Goal: Task Accomplishment & Management: Manage account settings

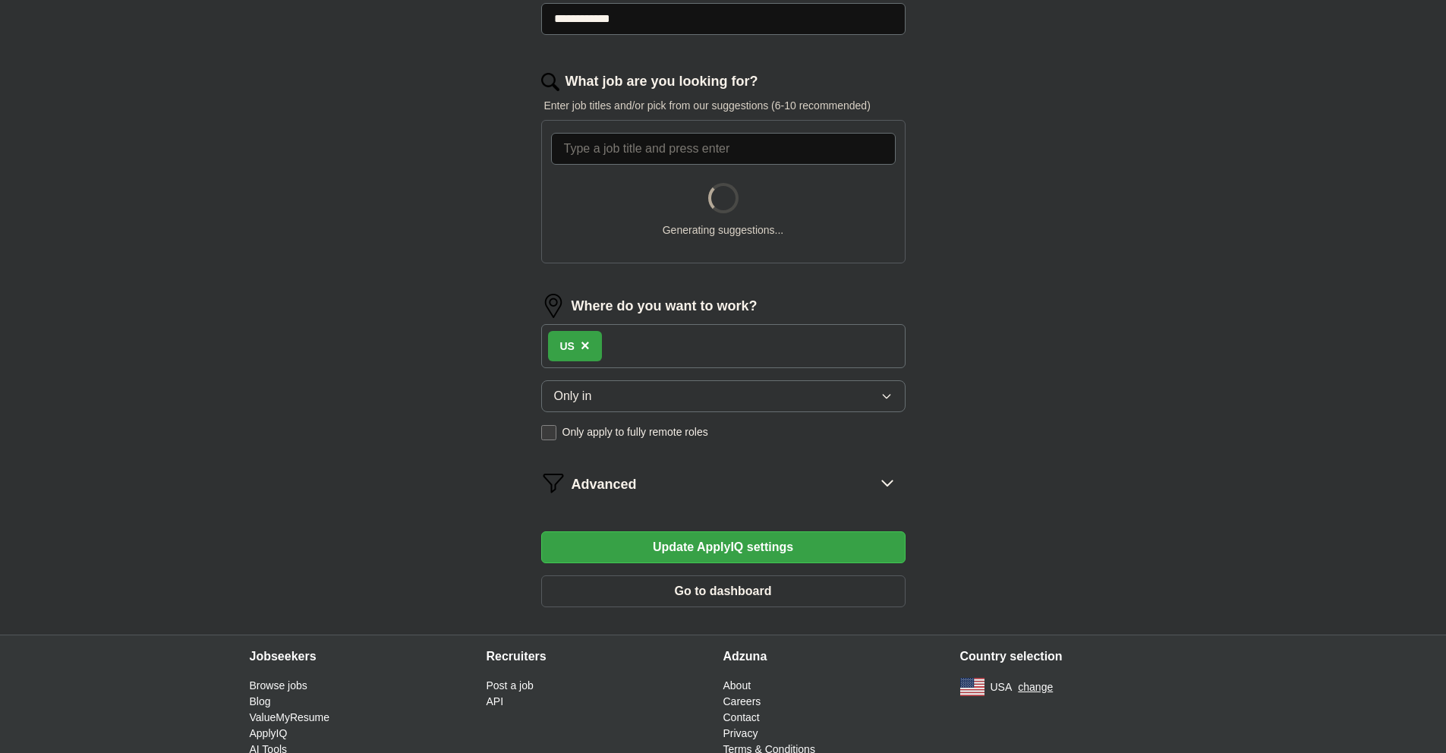
scroll to position [474, 0]
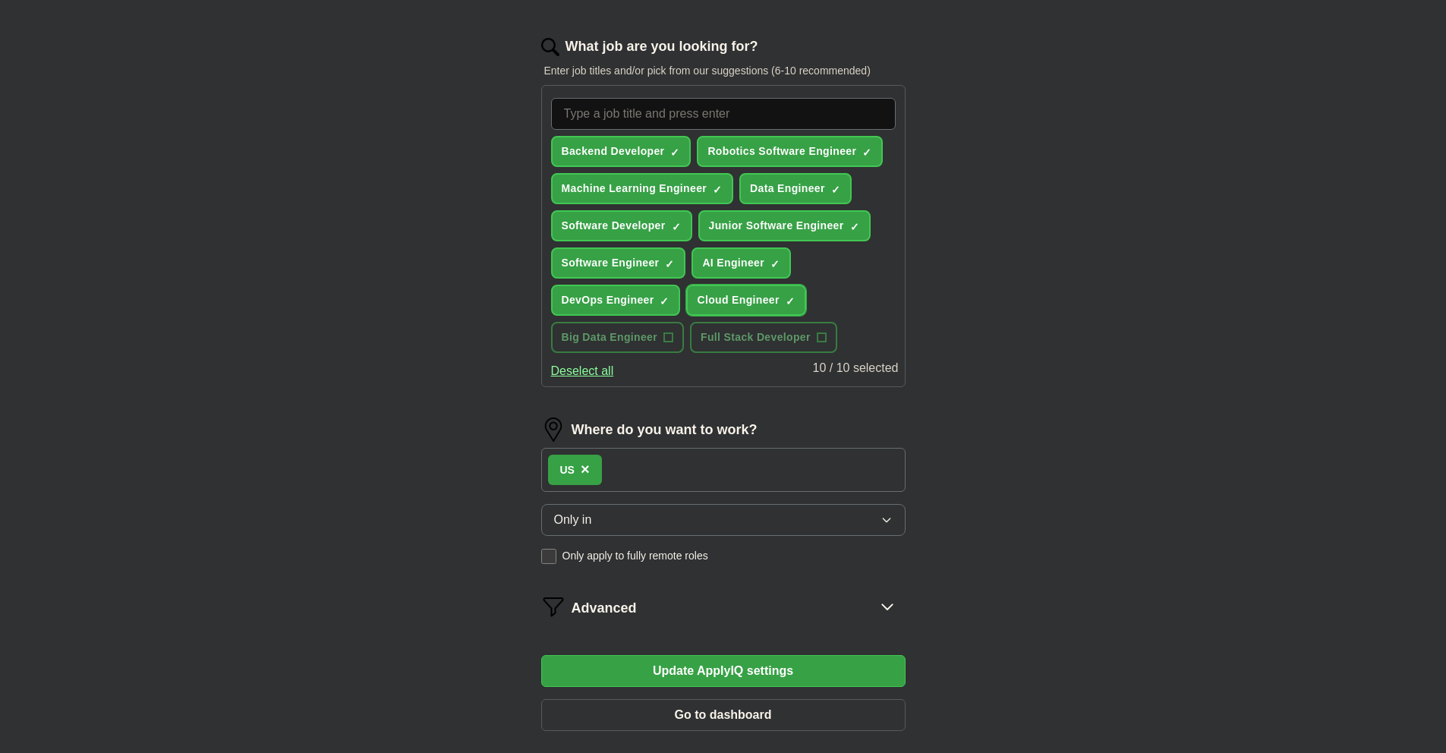
click at [0, 0] on span "×" at bounding box center [0, 0] width 0 height 0
click at [823, 339] on span "+" at bounding box center [821, 338] width 9 height 12
click at [0, 0] on span "×" at bounding box center [0, 0] width 0 height 0
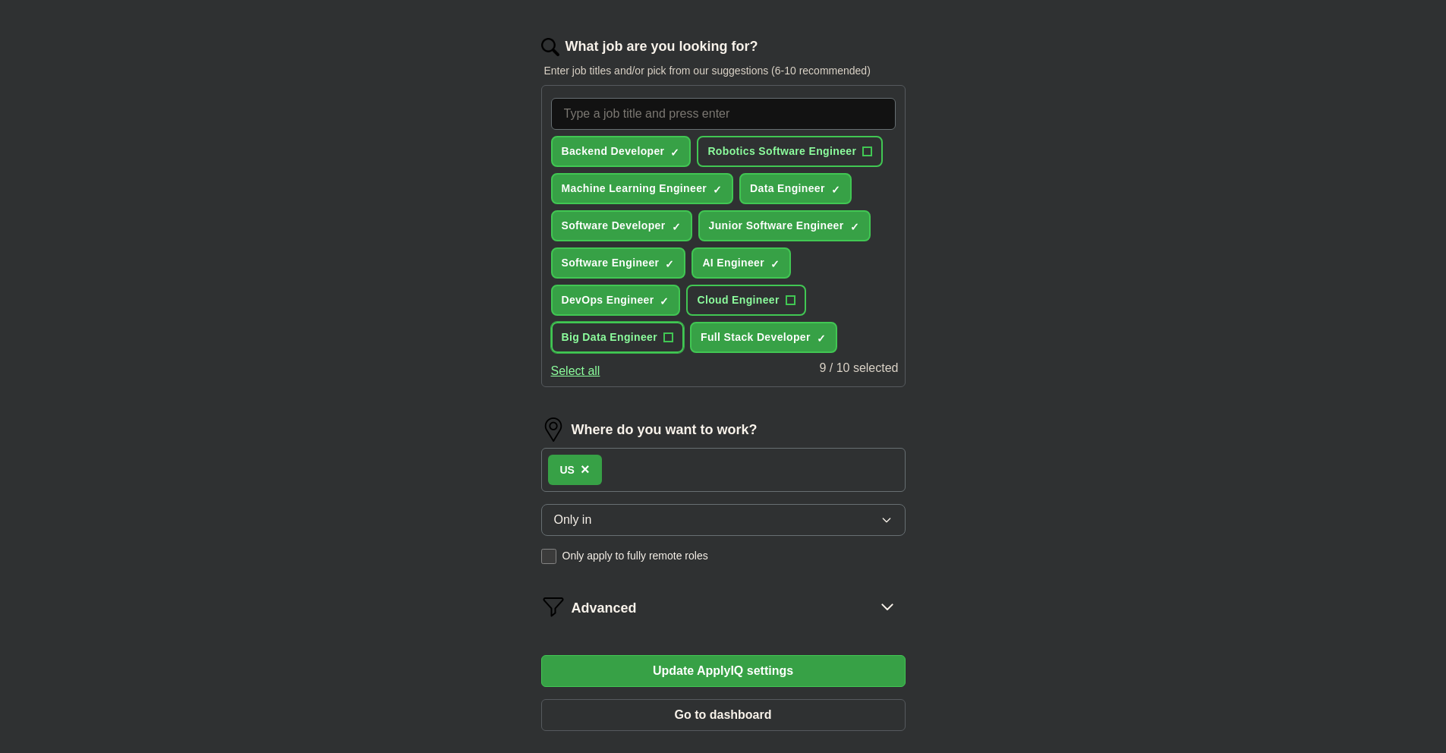
click at [665, 343] on span "+" at bounding box center [668, 338] width 9 height 12
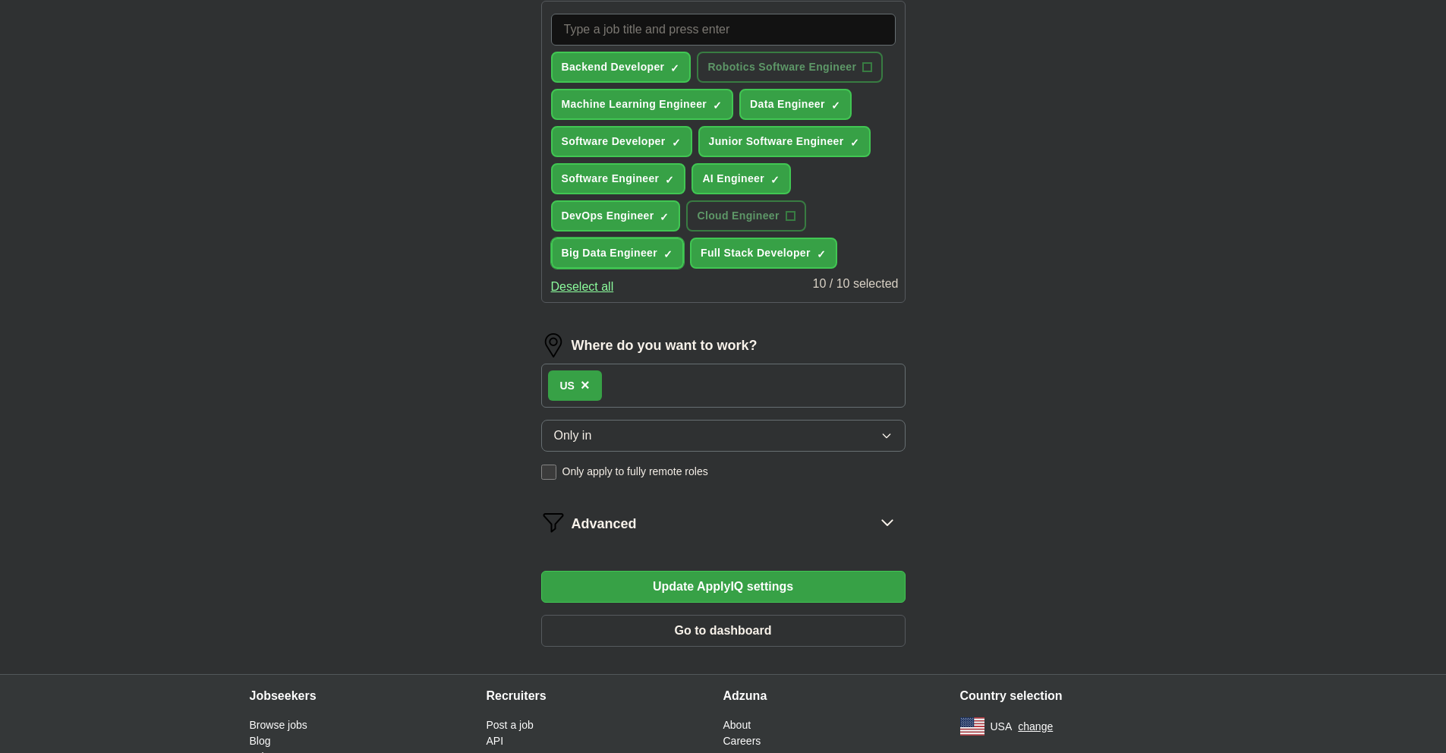
scroll to position [578, 0]
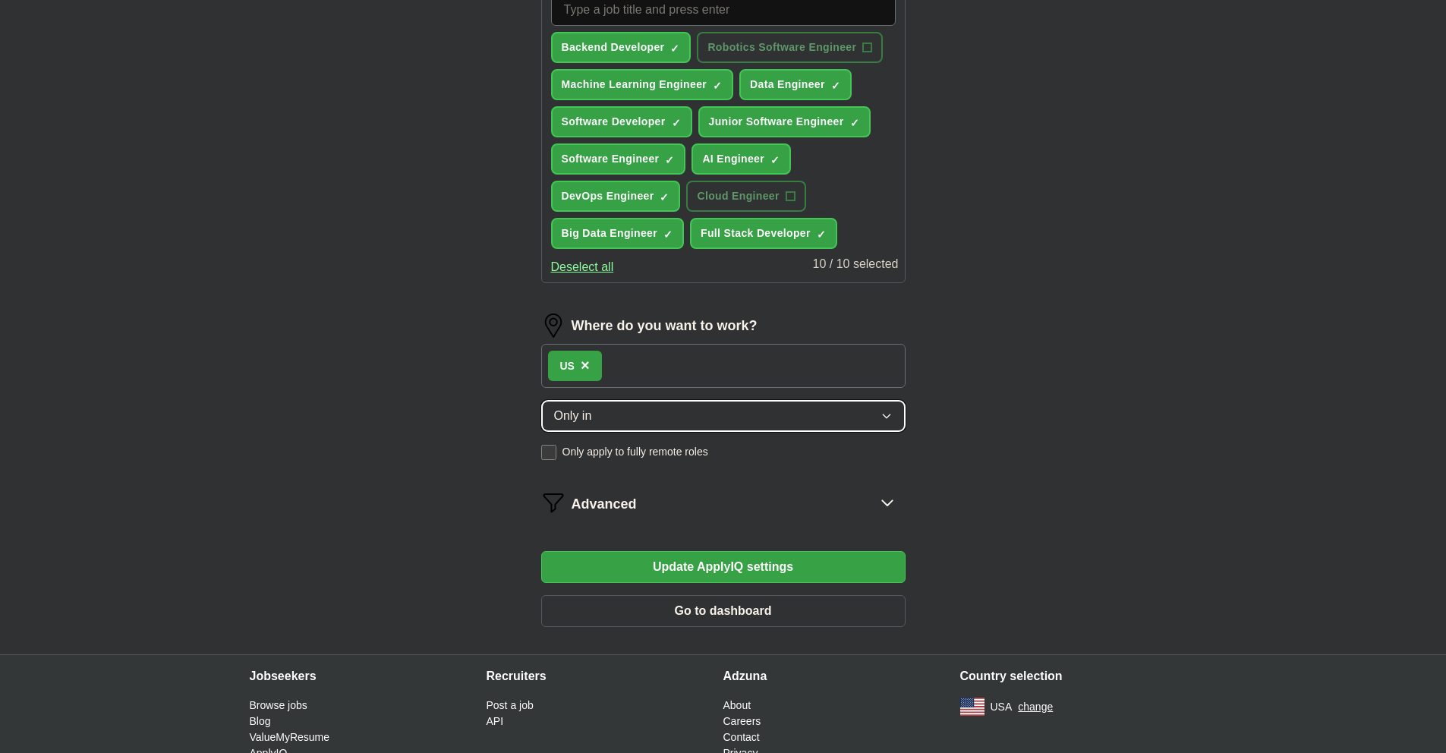
click at [651, 418] on button "Only in" at bounding box center [723, 416] width 364 height 32
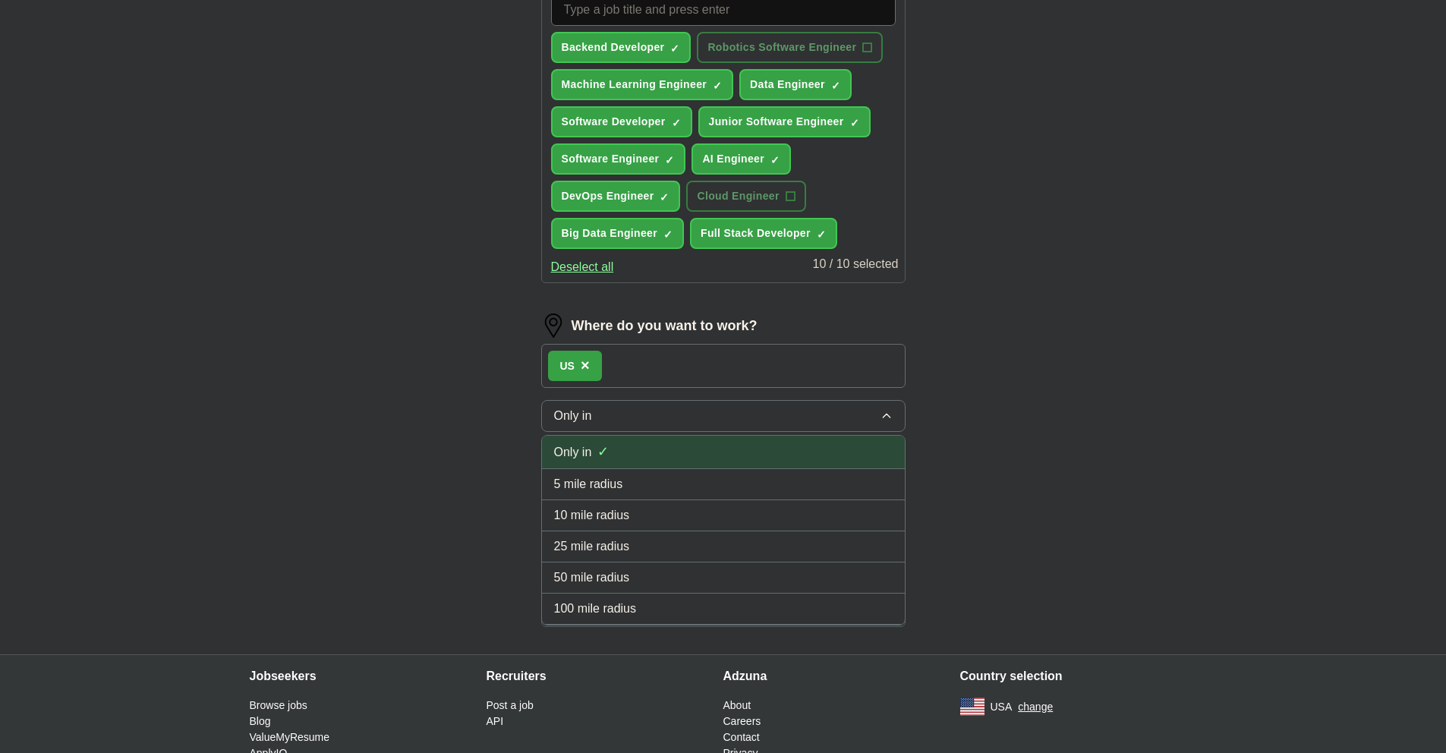
click at [641, 455] on div "Only in ✓" at bounding box center [723, 452] width 339 height 20
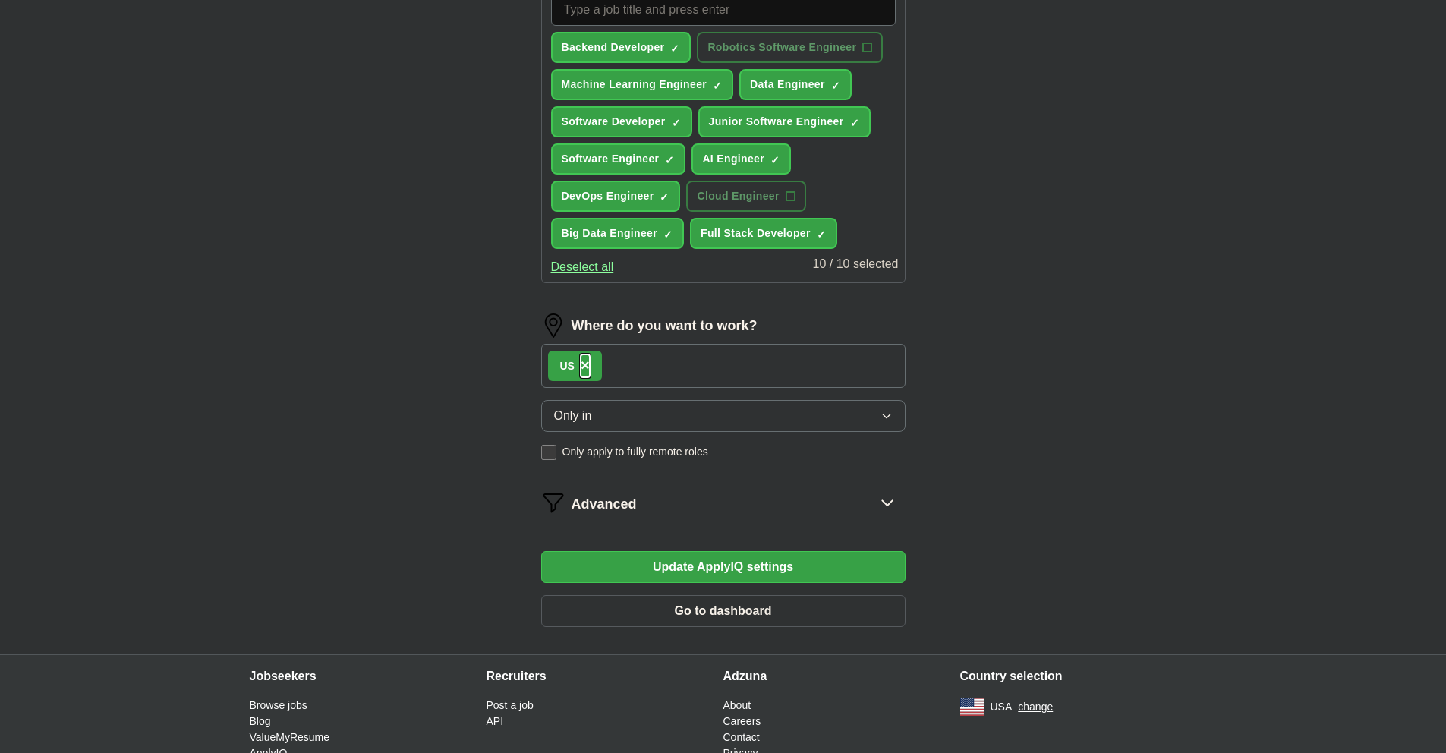
click at [584, 367] on span "×" at bounding box center [585, 365] width 9 height 17
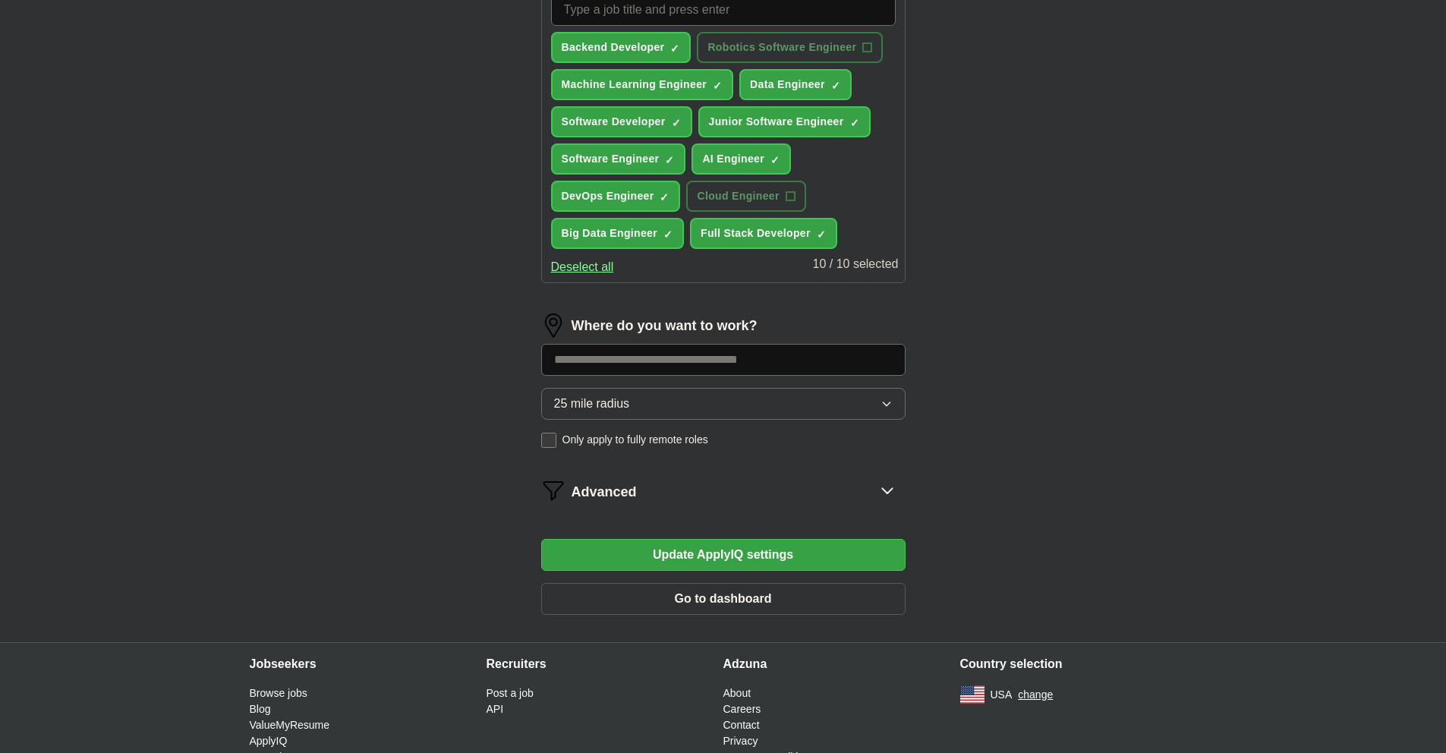
click at [597, 367] on input at bounding box center [723, 360] width 364 height 32
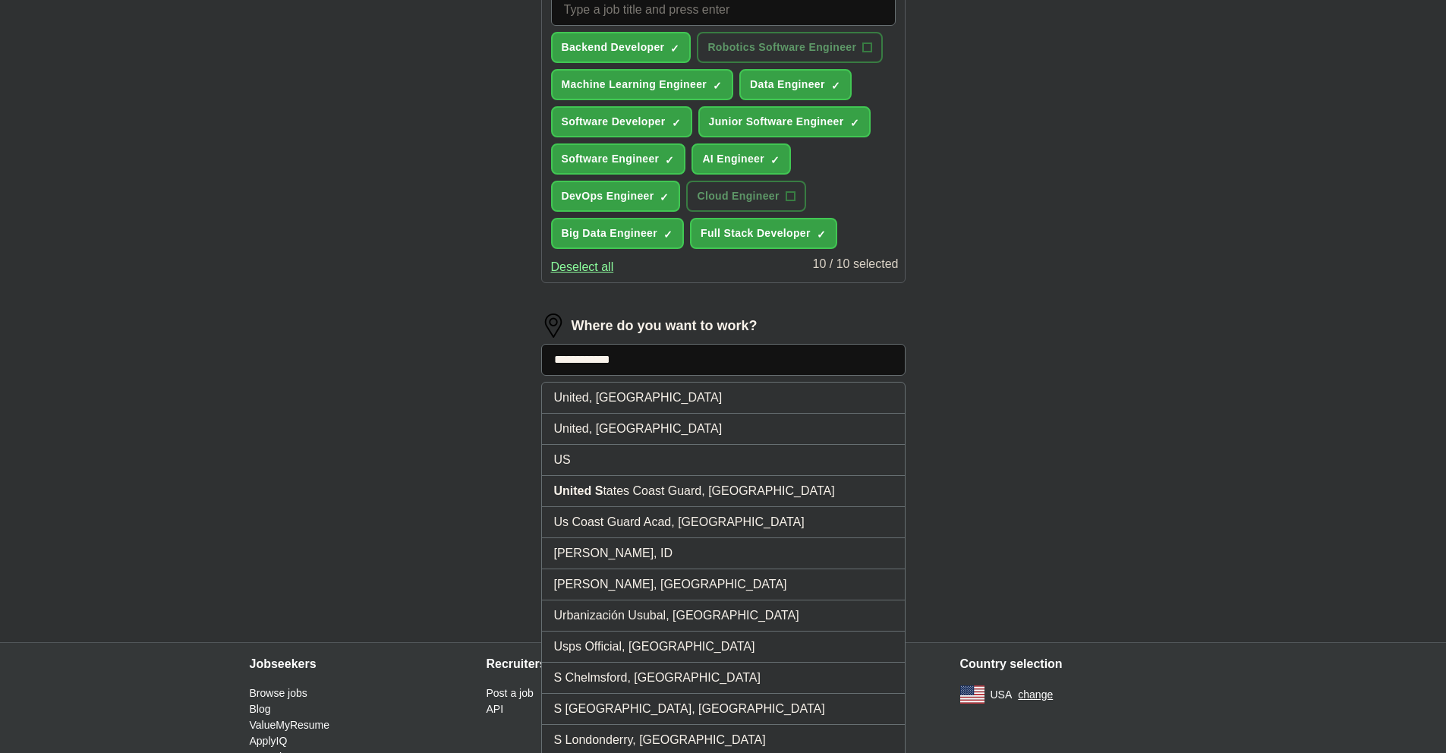
type input "**********"
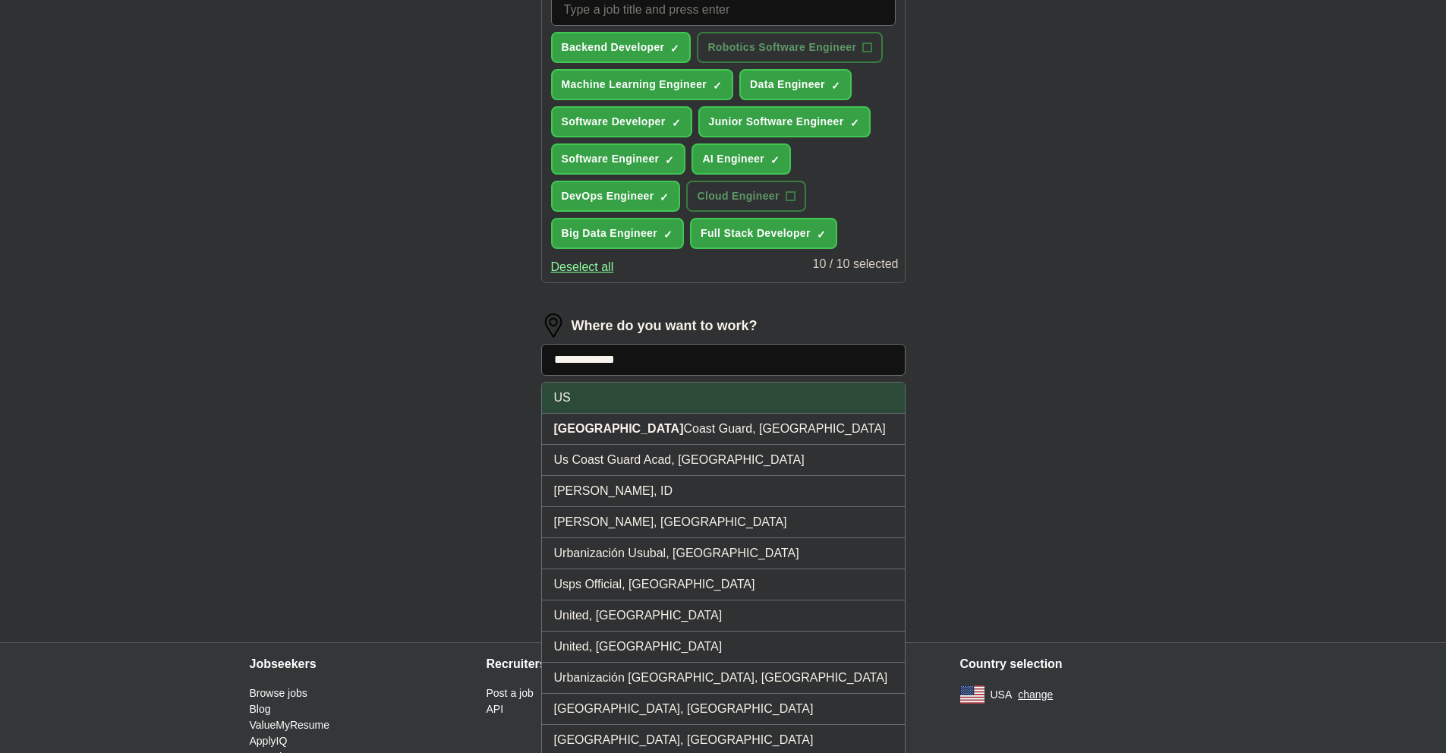
click at [581, 405] on li "US" at bounding box center [723, 398] width 363 height 31
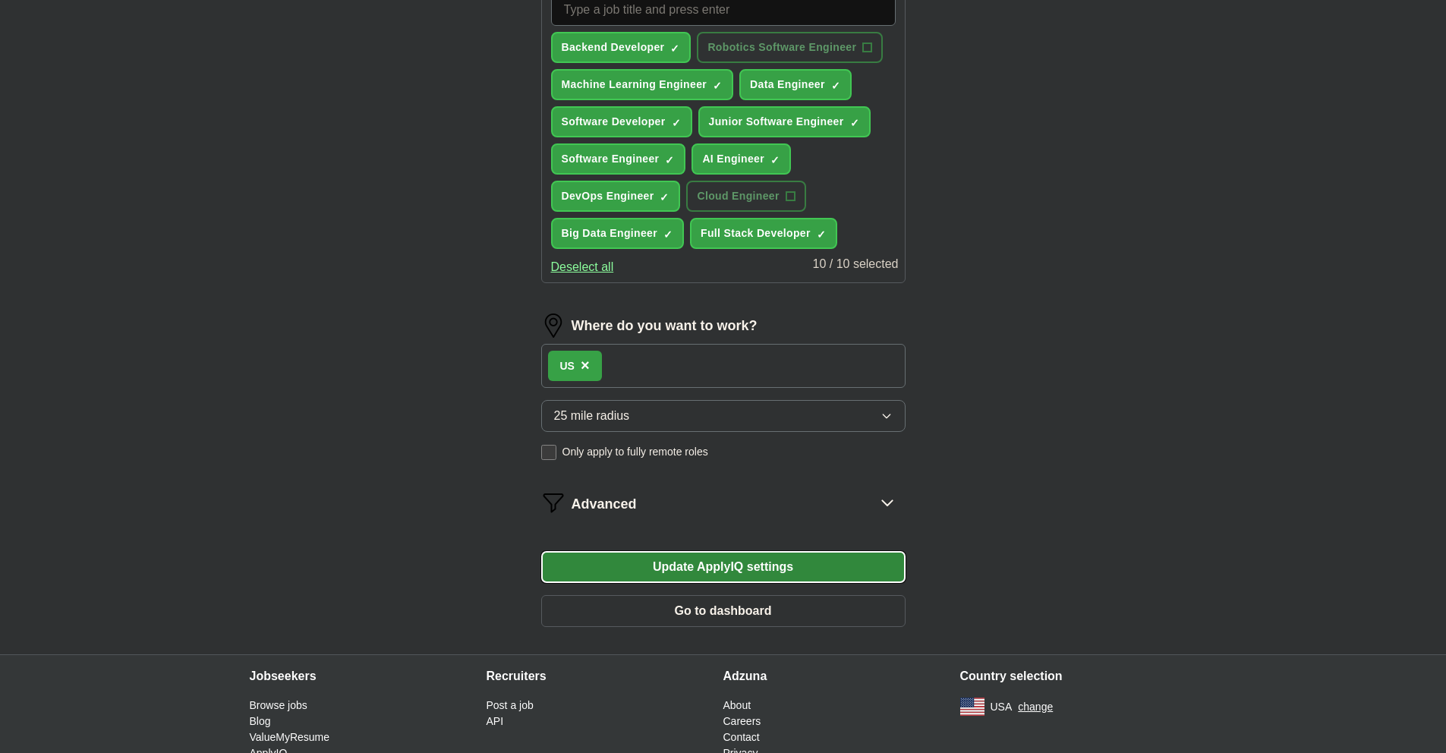
click at [713, 569] on button "Update ApplyIQ settings" at bounding box center [723, 567] width 364 height 32
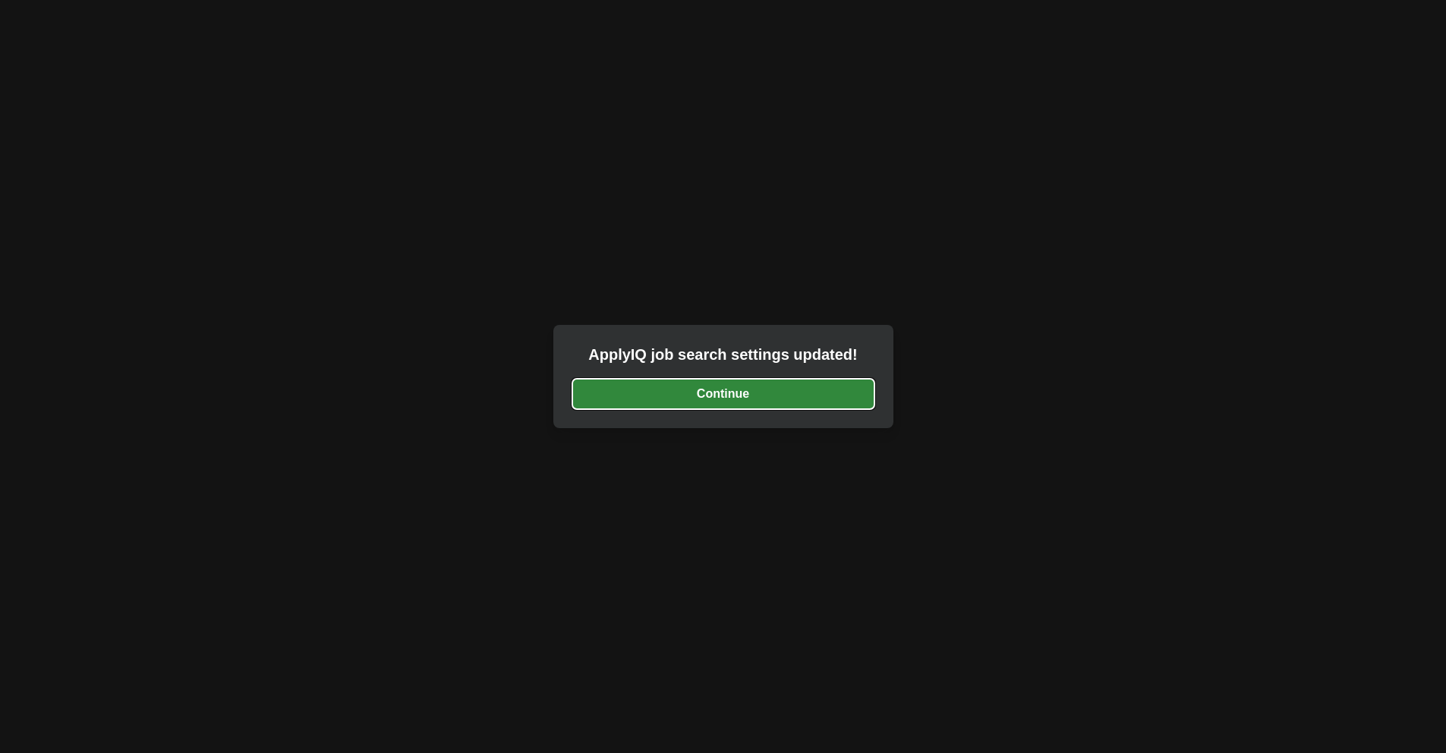
click at [705, 391] on button "Continue" at bounding box center [724, 394] width 304 height 32
